Goal: Navigation & Orientation: Find specific page/section

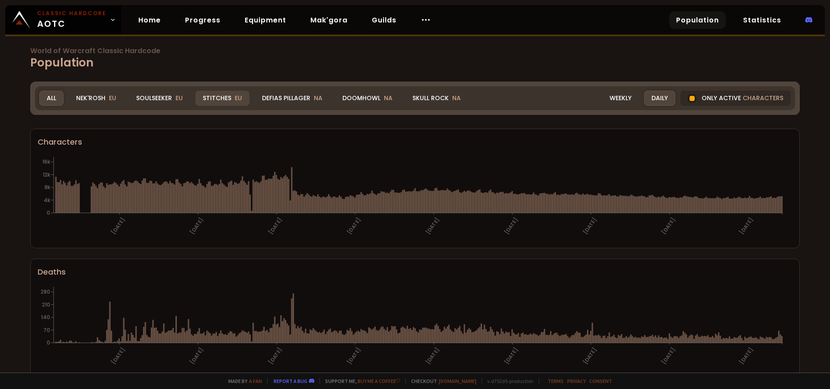
click at [235, 102] on span "EU" at bounding box center [238, 98] width 7 height 9
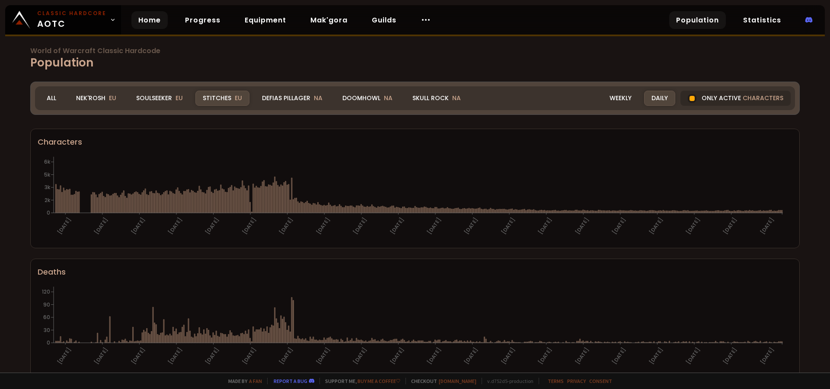
click at [133, 17] on link "Home" at bounding box center [149, 20] width 36 height 18
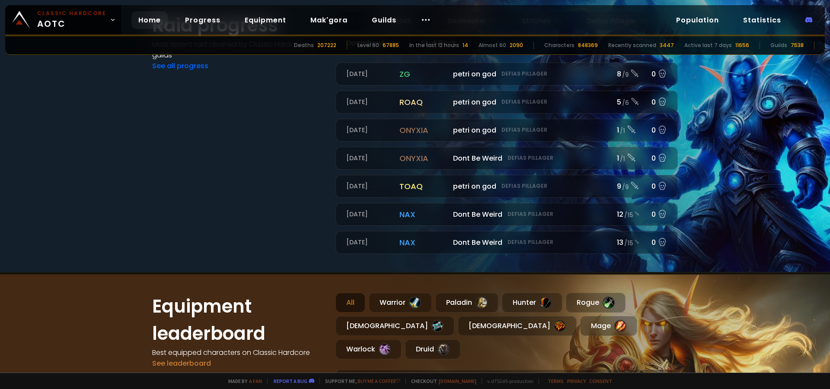
scroll to position [104, 0]
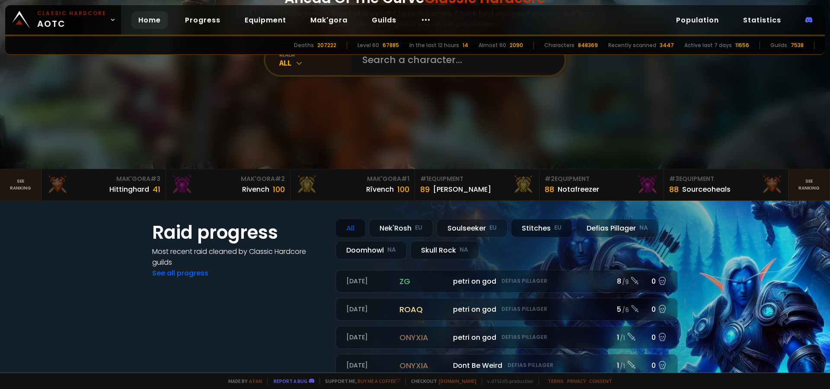
click at [541, 233] on div "Stitches EU" at bounding box center [541, 228] width 61 height 19
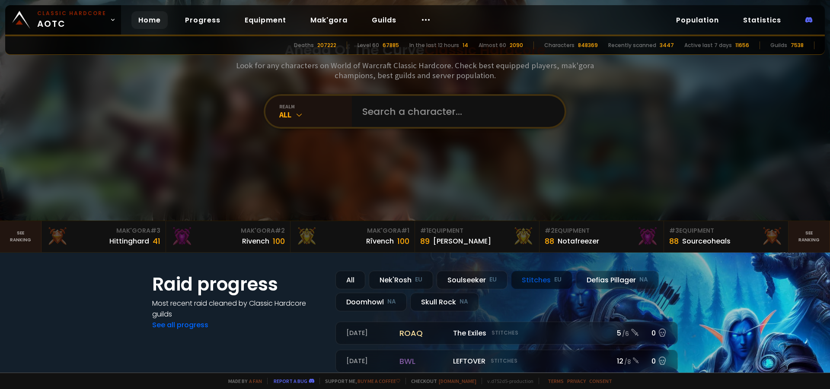
scroll to position [0, 0]
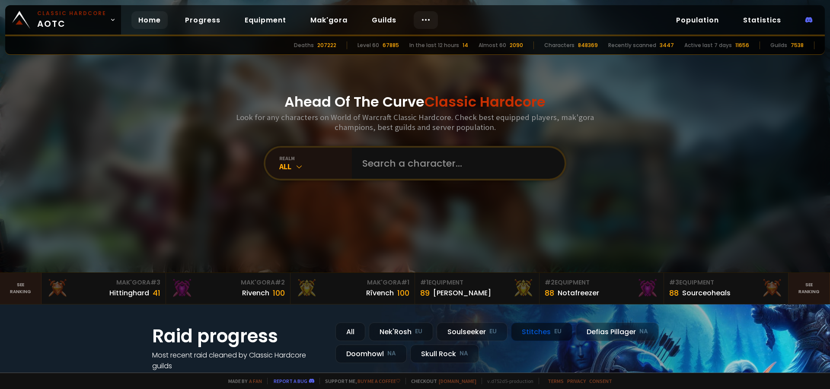
click at [425, 18] on icon at bounding box center [425, 20] width 10 height 10
click at [424, 18] on icon at bounding box center [425, 20] width 10 height 10
click at [415, 44] on link "Race to 60" at bounding box center [422, 45] width 75 height 19
